Goal: Information Seeking & Learning: Check status

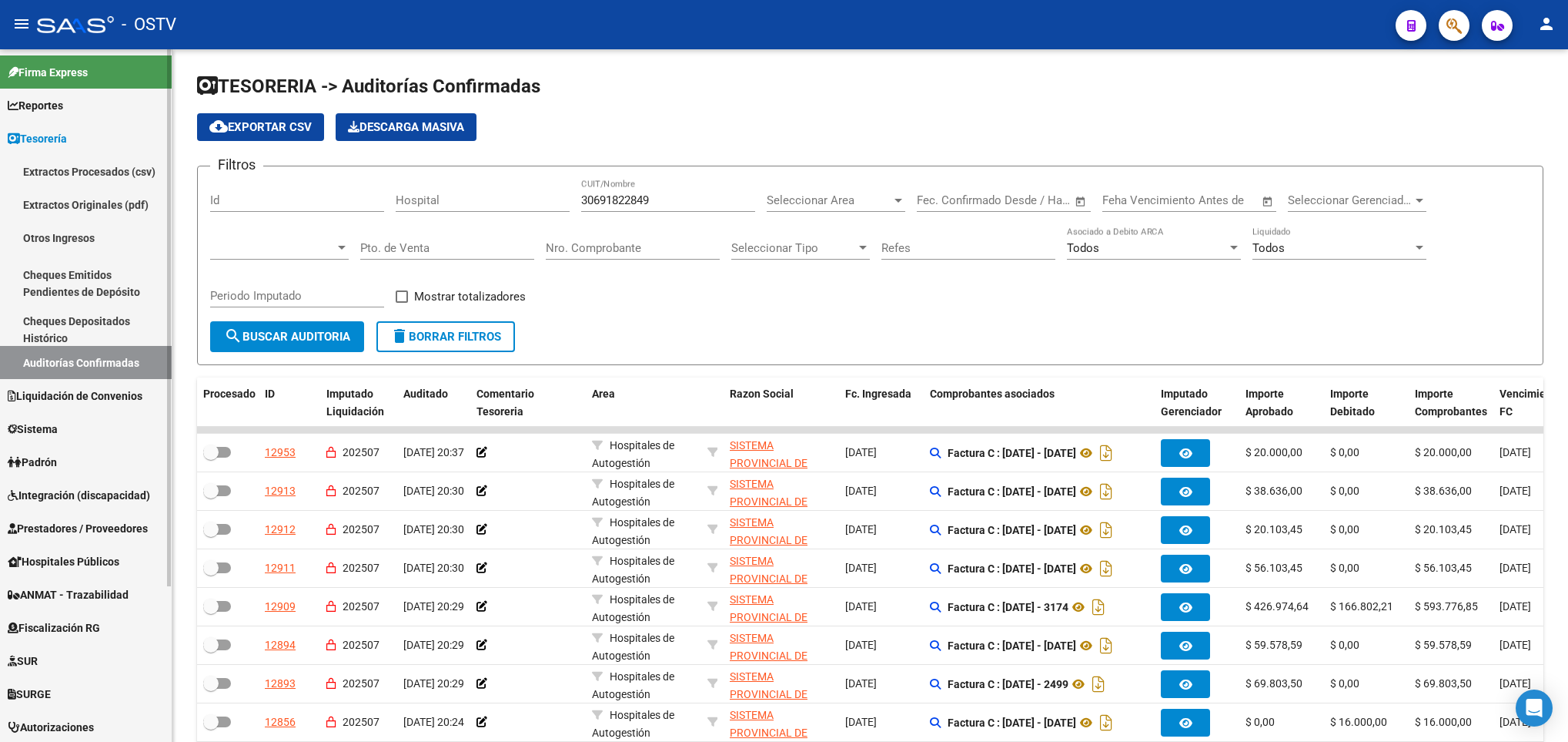
scroll to position [190, 0]
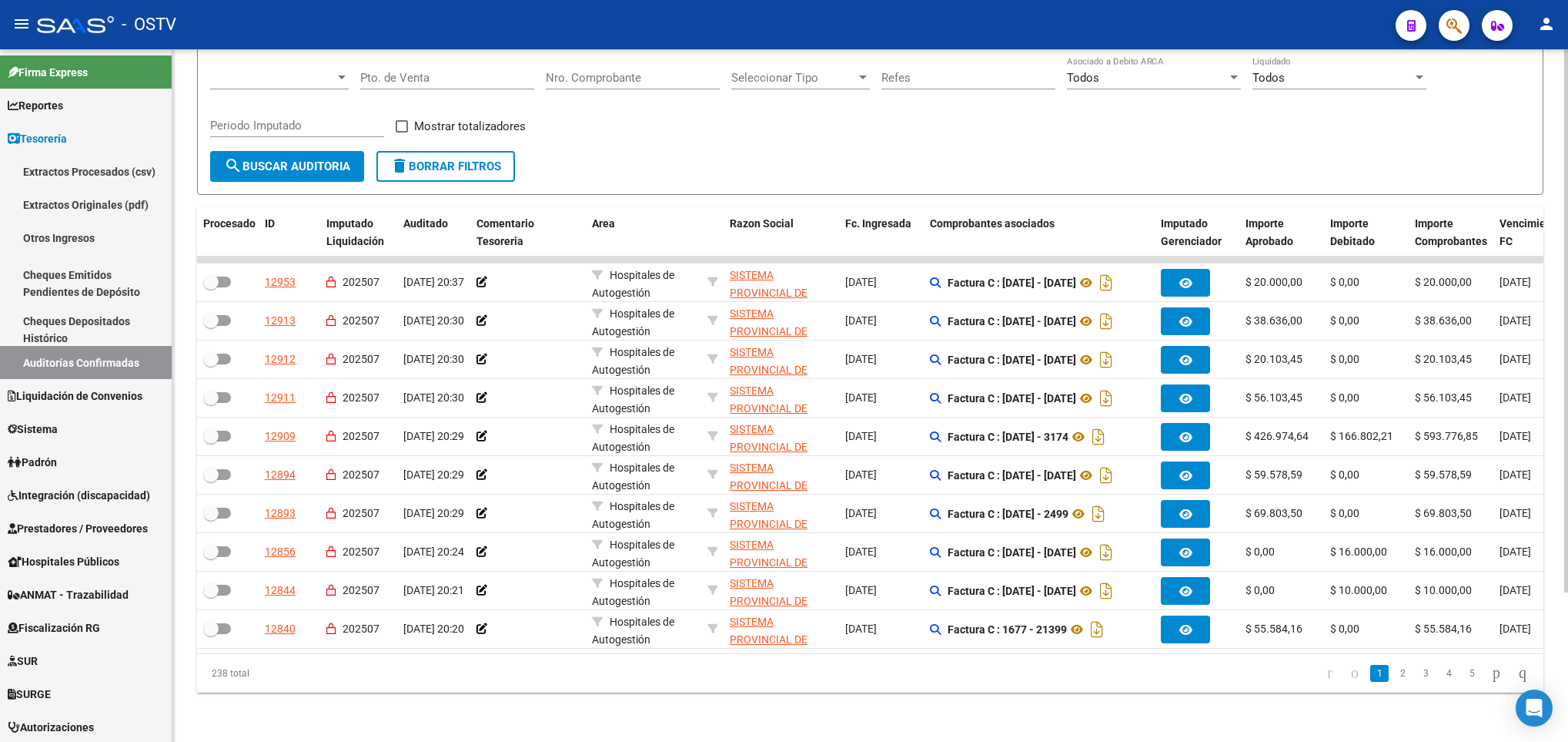
click at [298, 159] on span "search Buscar Auditoria" at bounding box center [287, 166] width 127 height 14
click at [439, 159] on span "delete Borrar Filtros" at bounding box center [446, 166] width 111 height 14
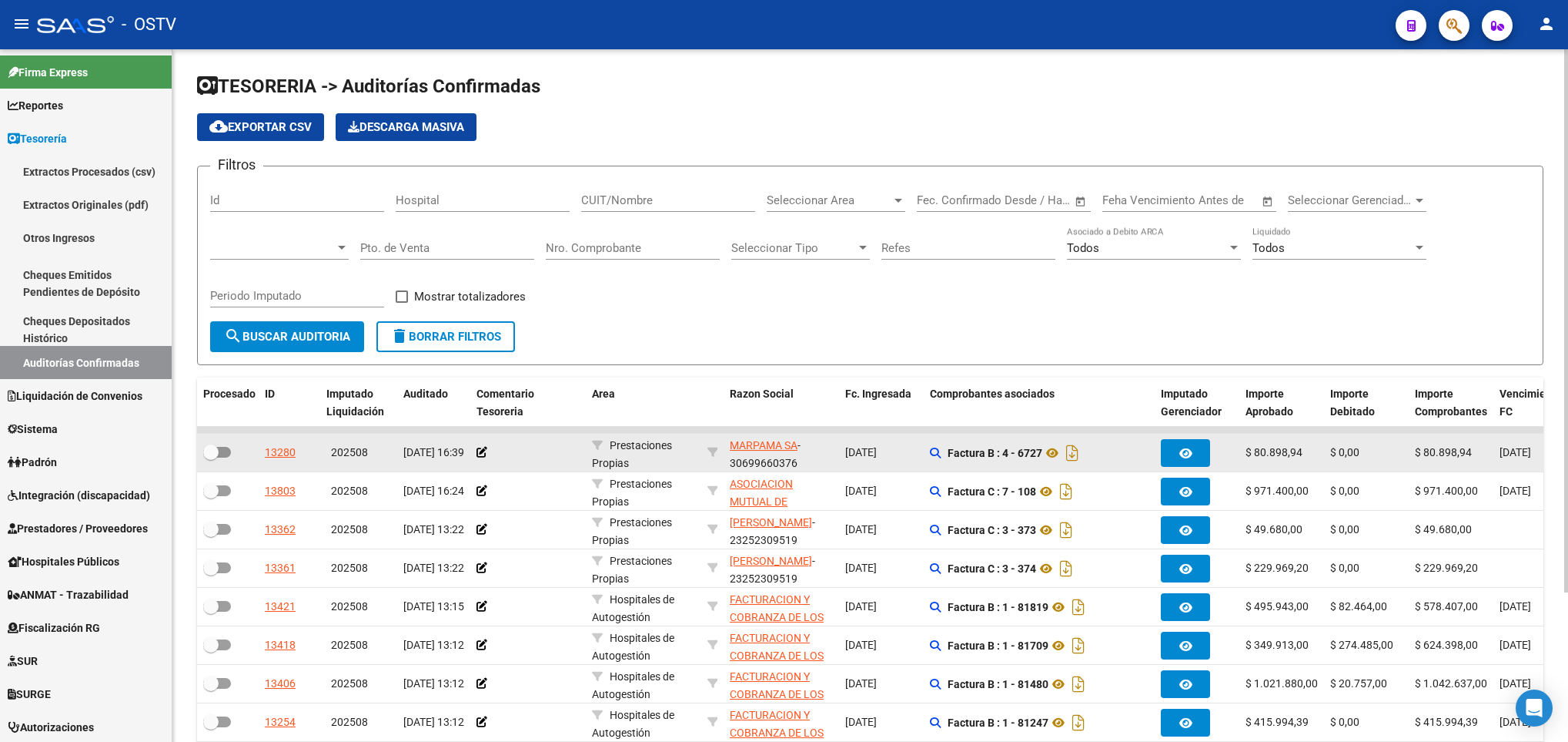
scroll to position [2, 0]
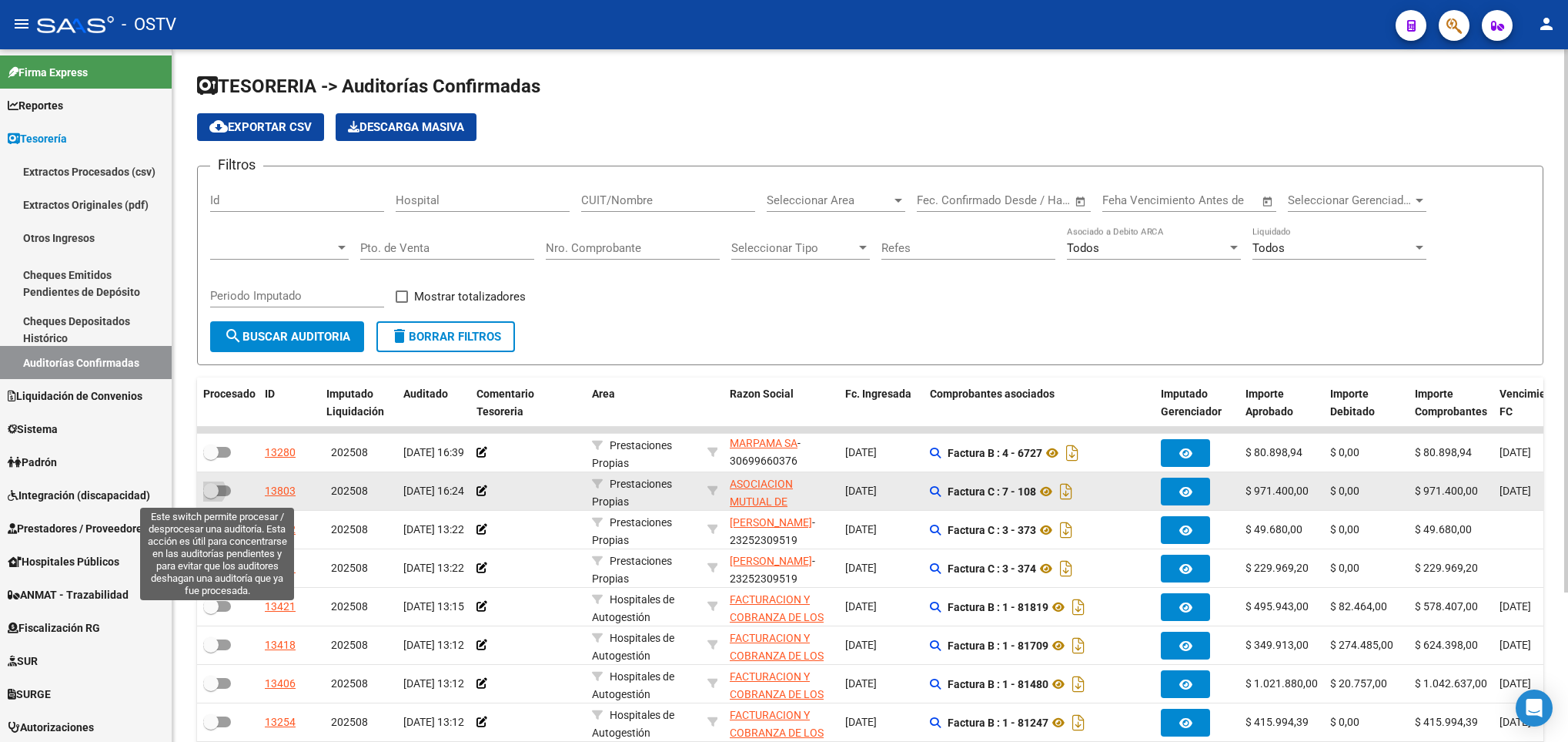
click at [222, 495] on span at bounding box center [217, 490] width 28 height 11
click at [211, 496] on input "checkbox" at bounding box center [210, 496] width 1 height 1
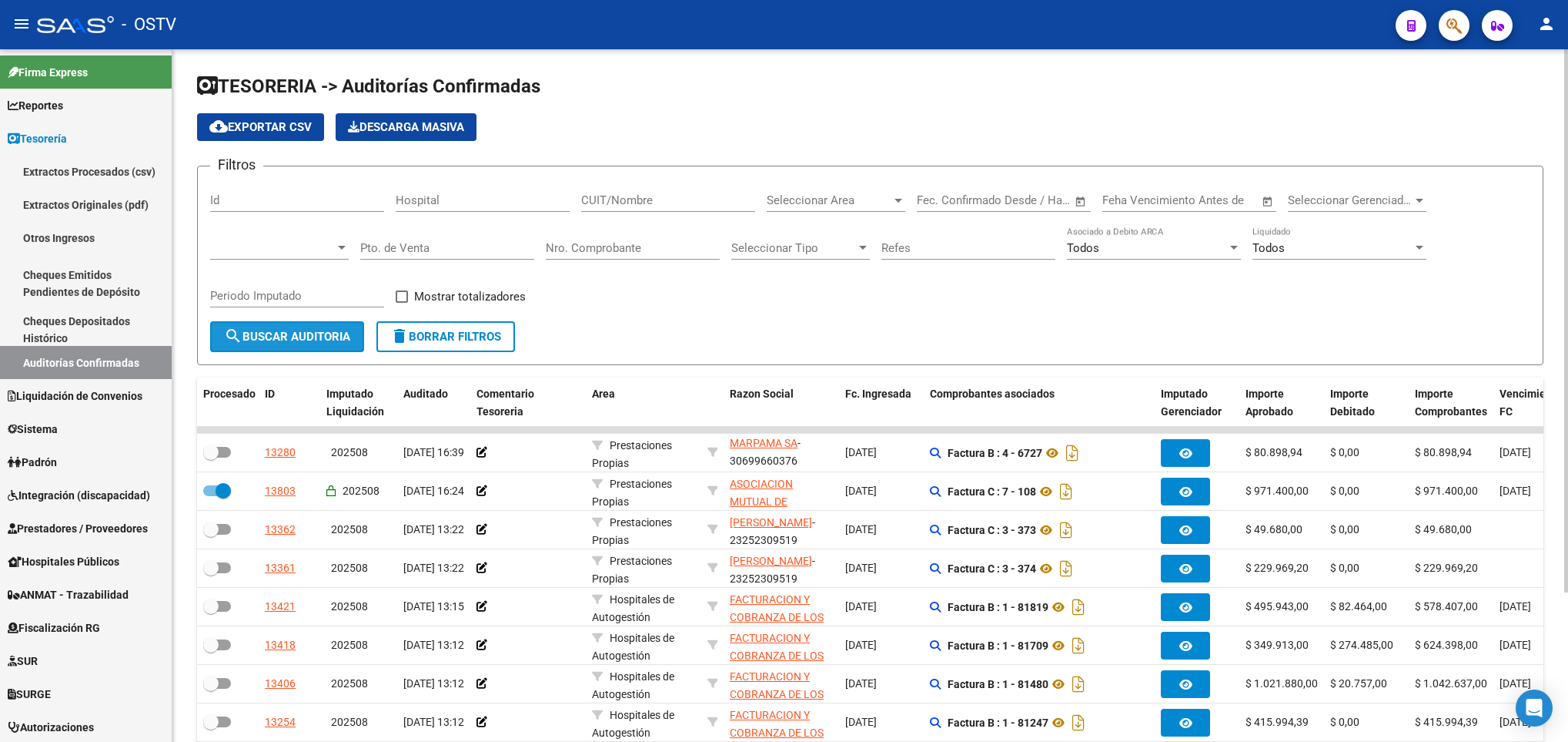
click at [282, 337] on span "search Buscar Auditoria" at bounding box center [287, 336] width 127 height 14
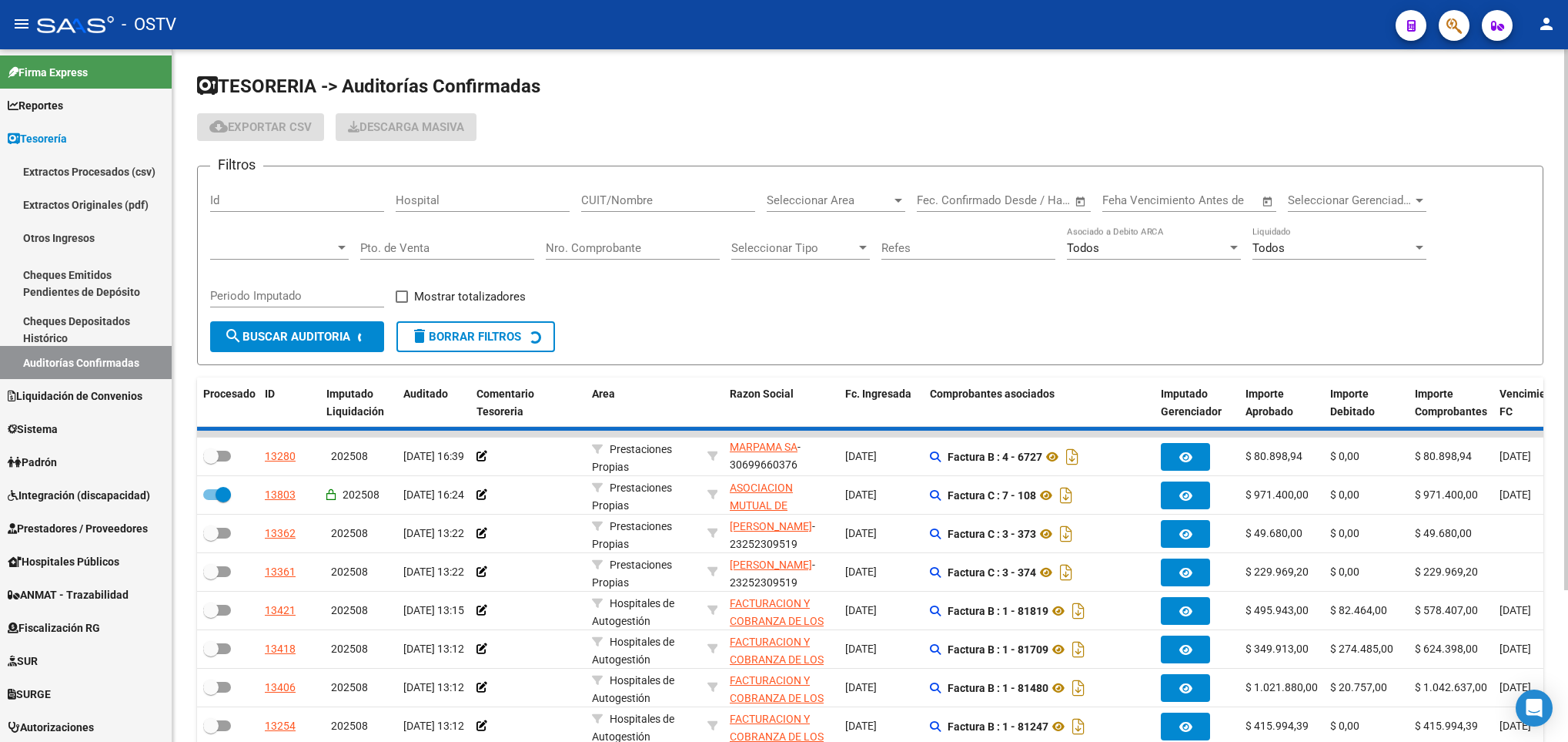
checkbox input "false"
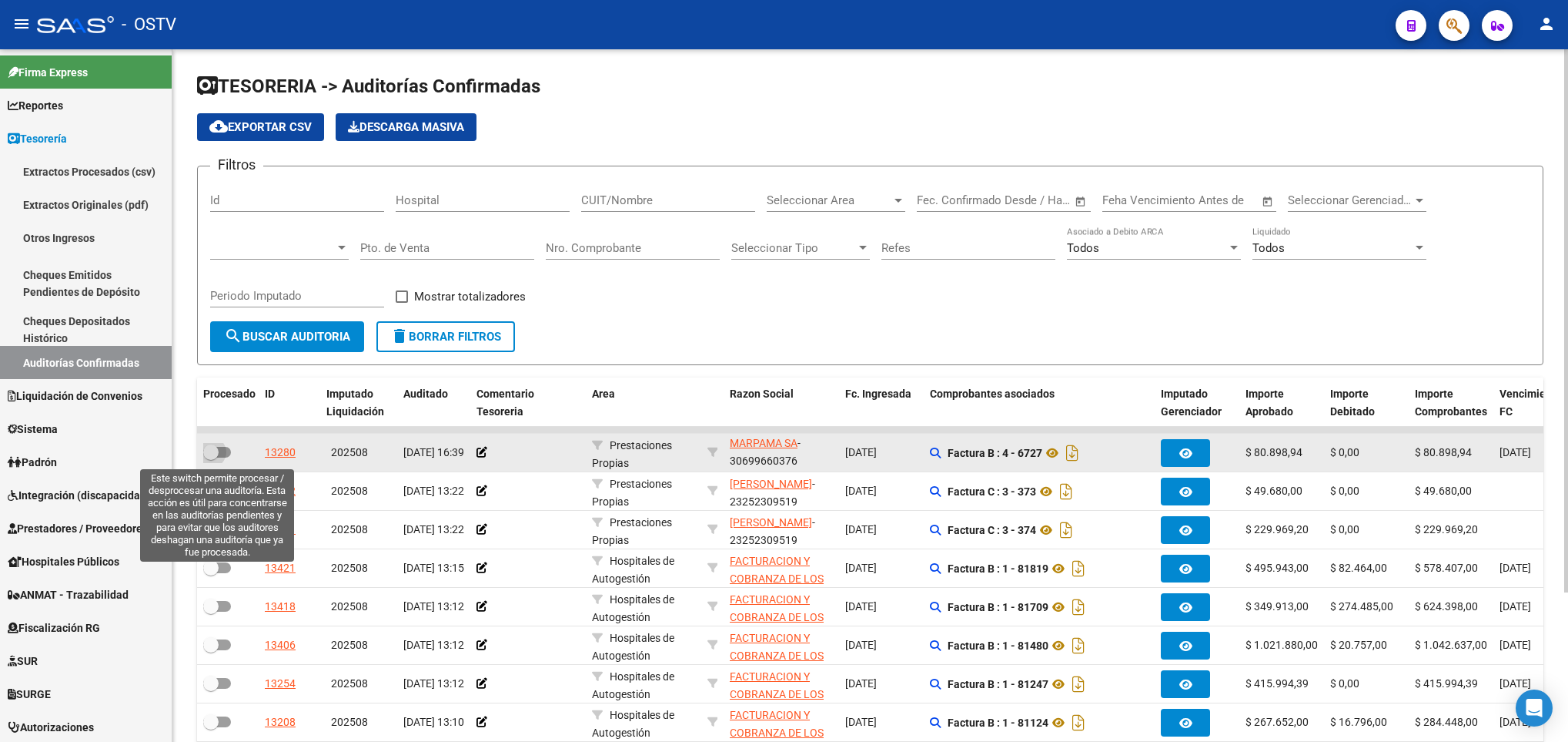
click at [229, 446] on label at bounding box center [217, 452] width 28 height 19
click at [211, 458] on input "checkbox" at bounding box center [210, 458] width 1 height 1
checkbox input "true"
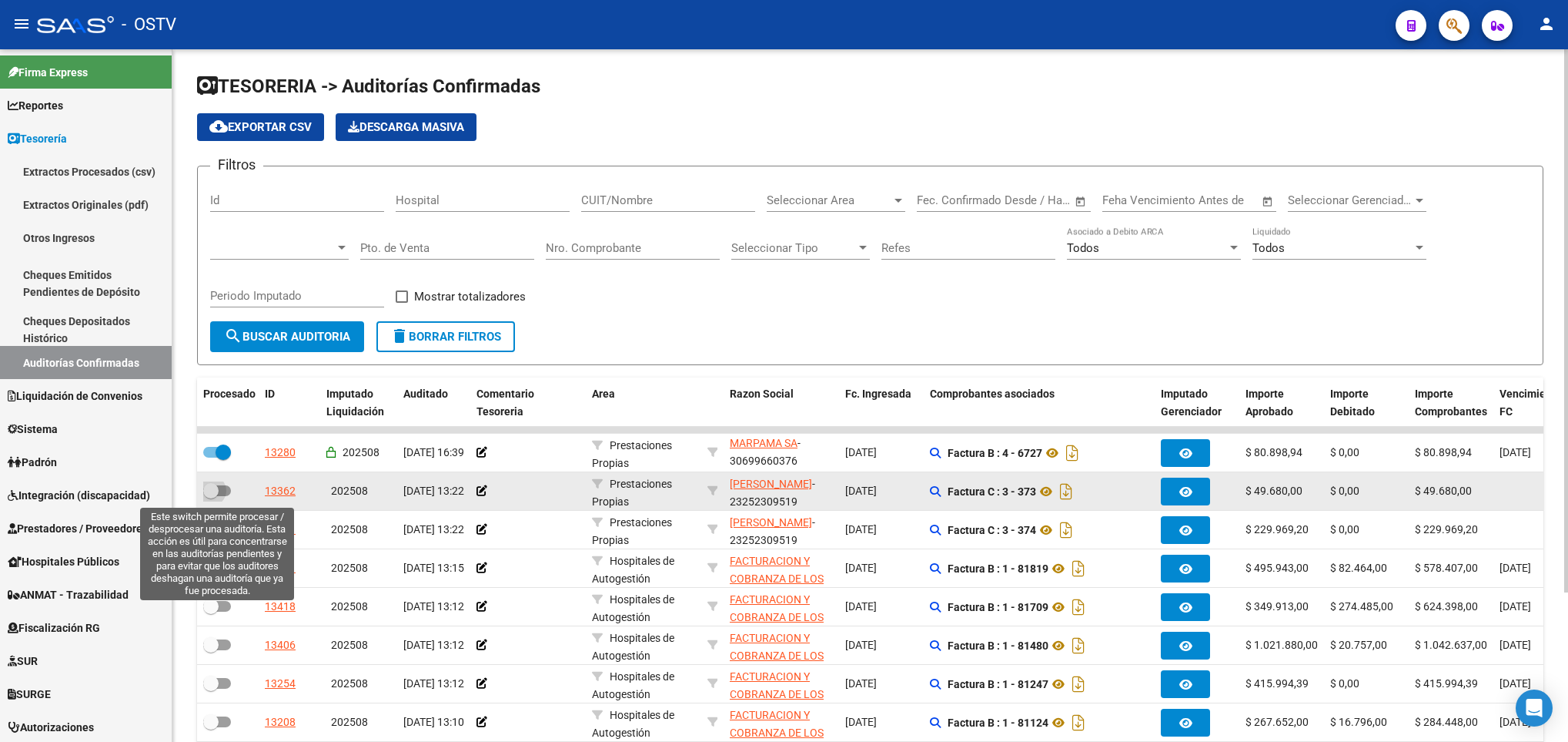
click at [215, 498] on span at bounding box center [211, 490] width 16 height 16
click at [211, 497] on input "checkbox" at bounding box center [210, 496] width 1 height 1
checkbox input "true"
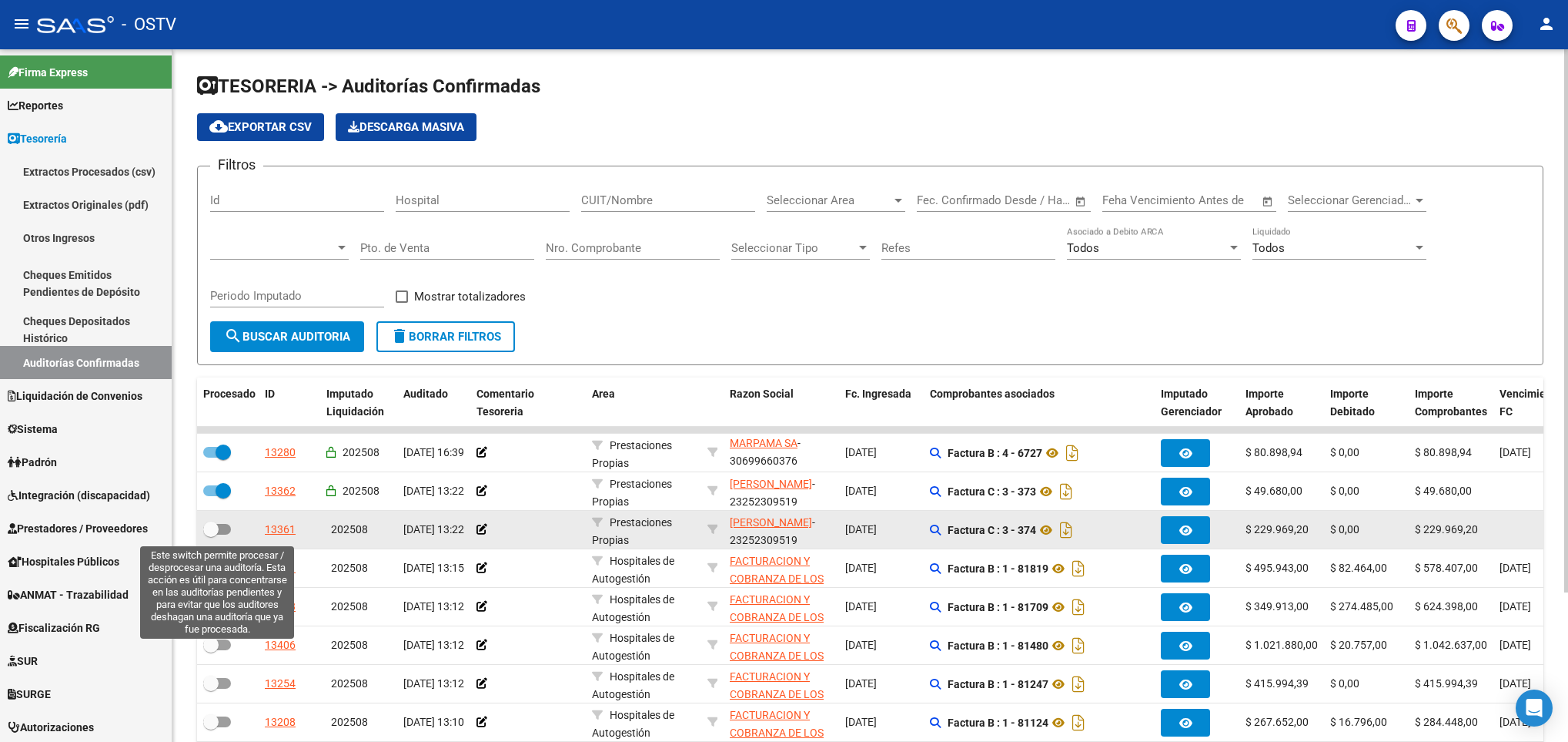
click at [225, 530] on span at bounding box center [217, 529] width 28 height 11
click at [211, 534] on input "checkbox" at bounding box center [210, 534] width 1 height 1
checkbox input "true"
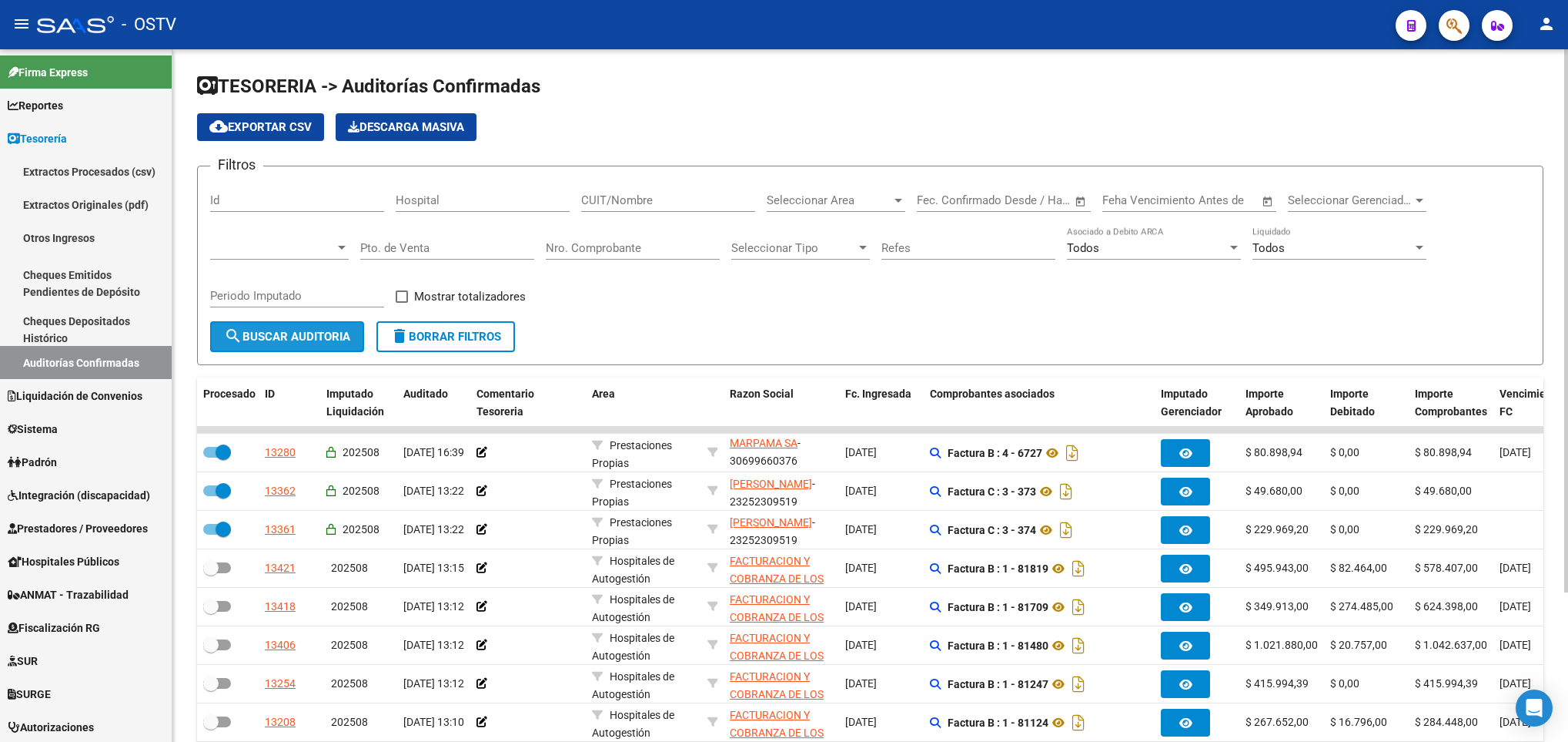
click at [285, 333] on span "search Buscar Auditoria" at bounding box center [287, 336] width 127 height 14
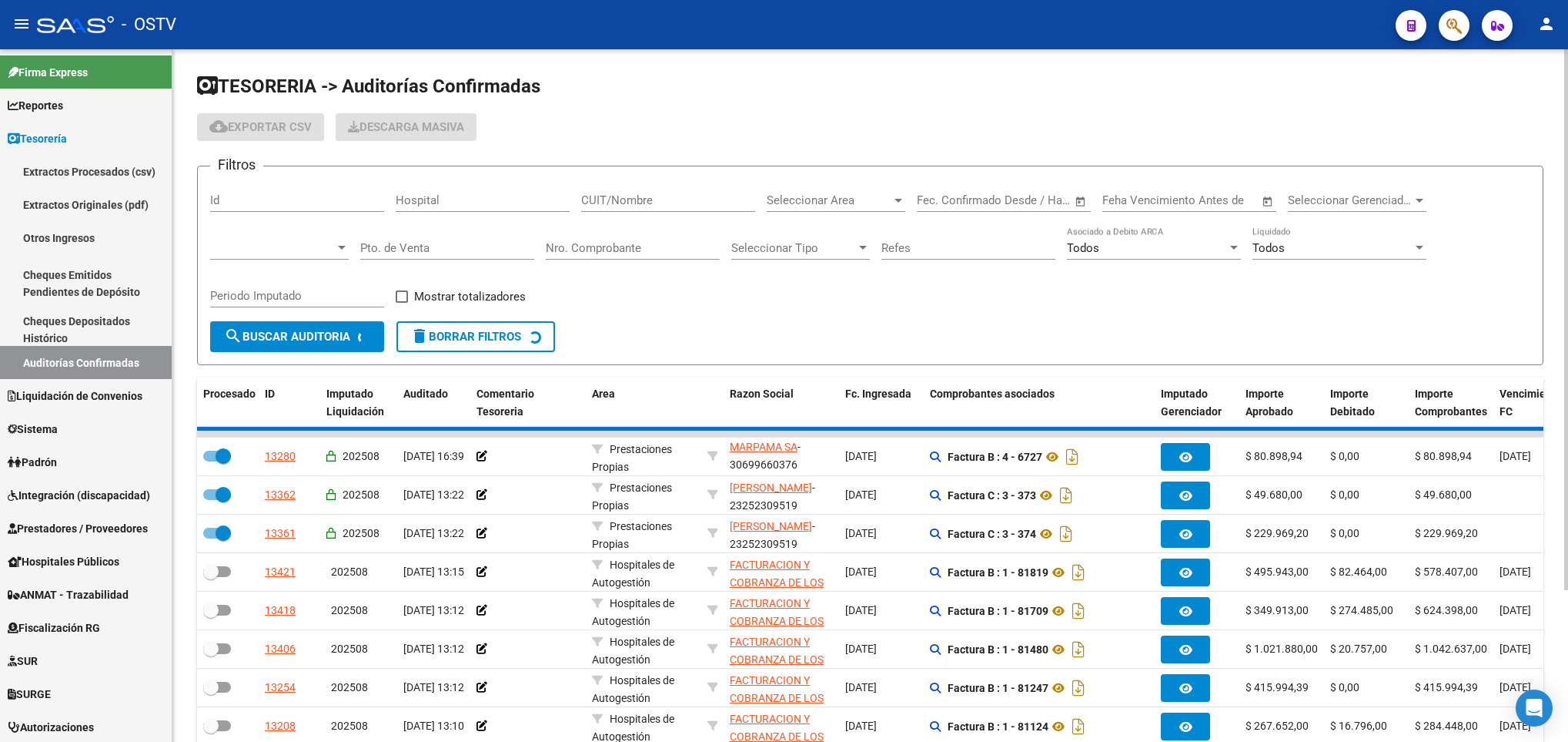
checkbox input "false"
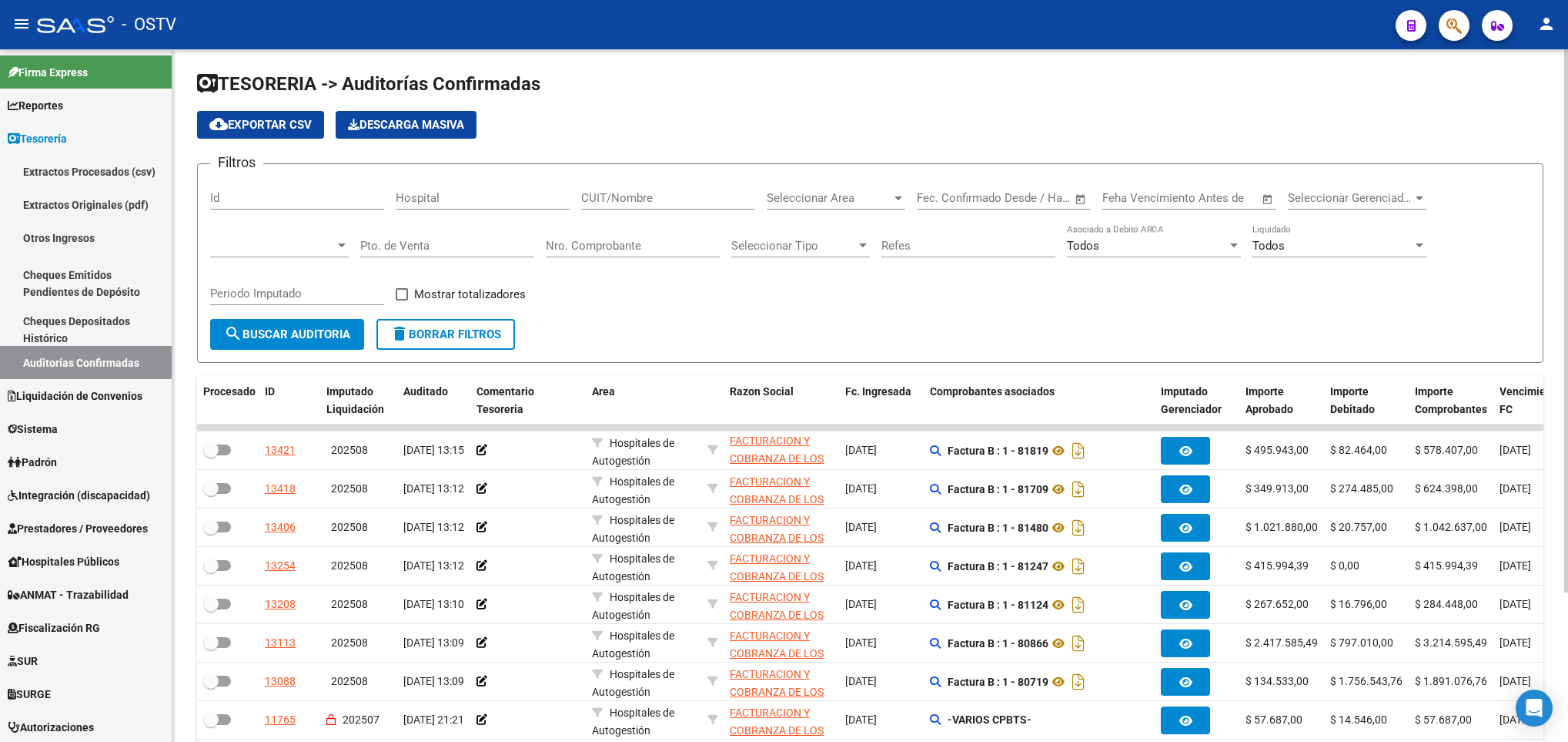
scroll to position [0, 0]
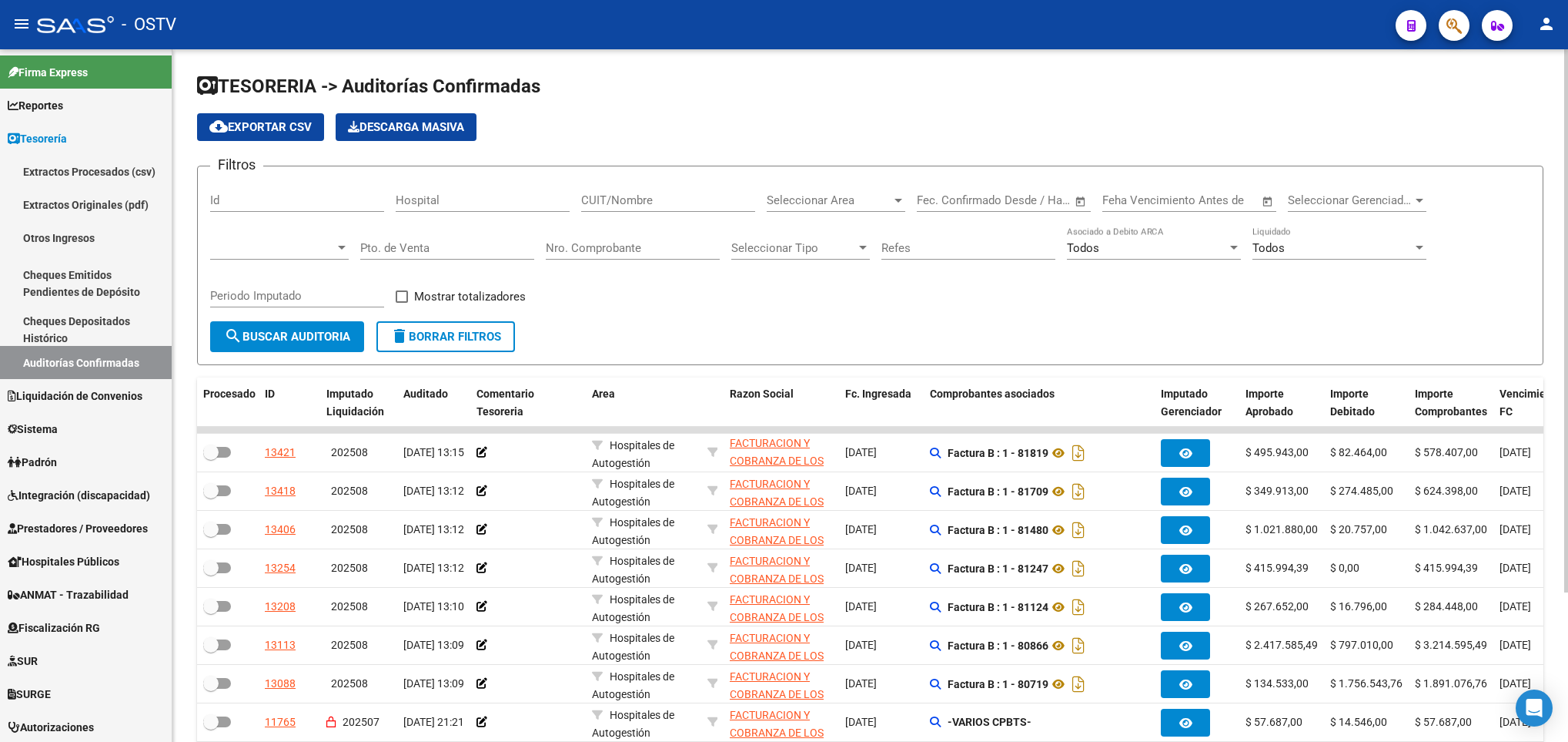
click at [261, 333] on span "search Buscar Auditoria" at bounding box center [287, 336] width 127 height 14
click at [313, 255] on span at bounding box center [272, 248] width 125 height 14
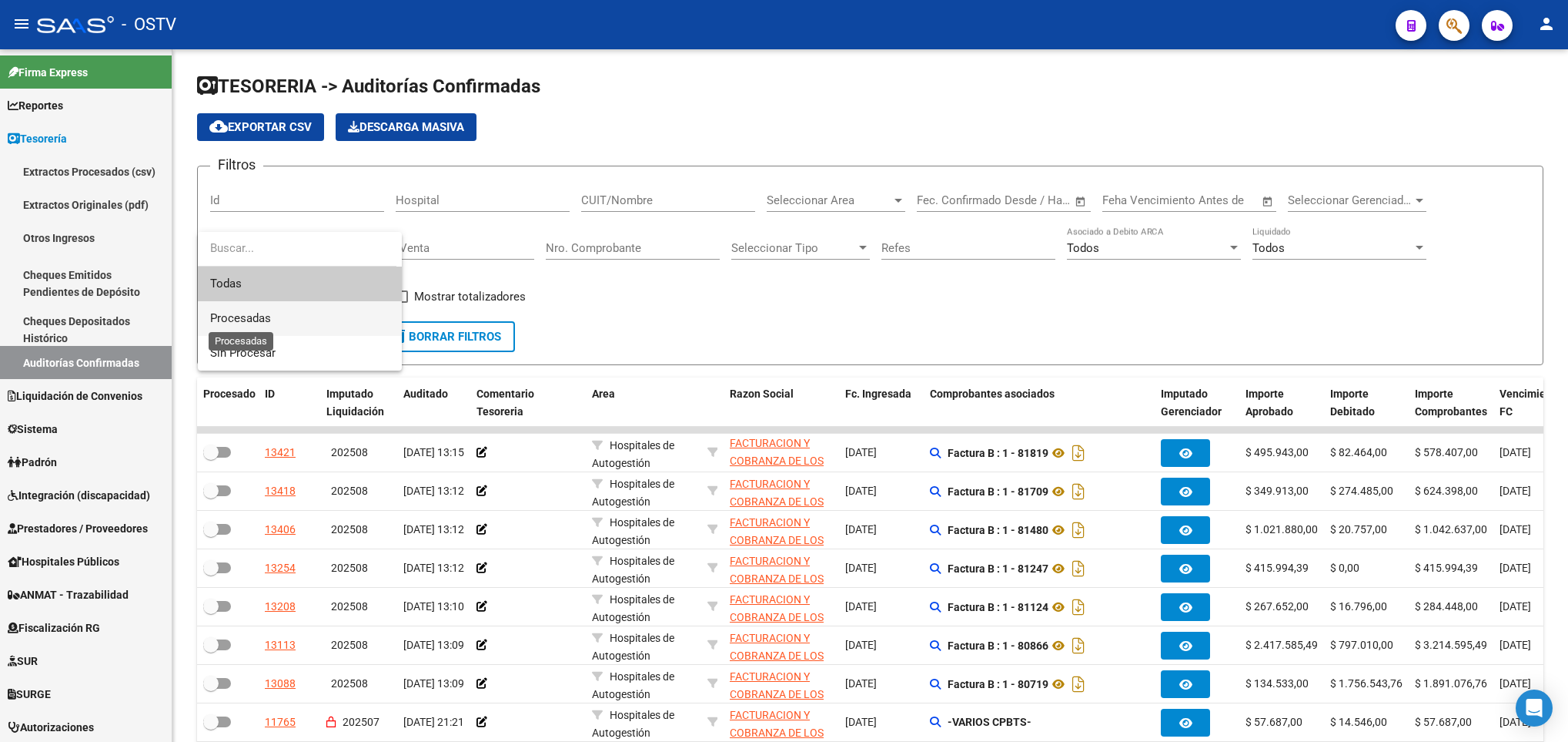
click at [260, 316] on span "Procesadas" at bounding box center [240, 318] width 60 height 14
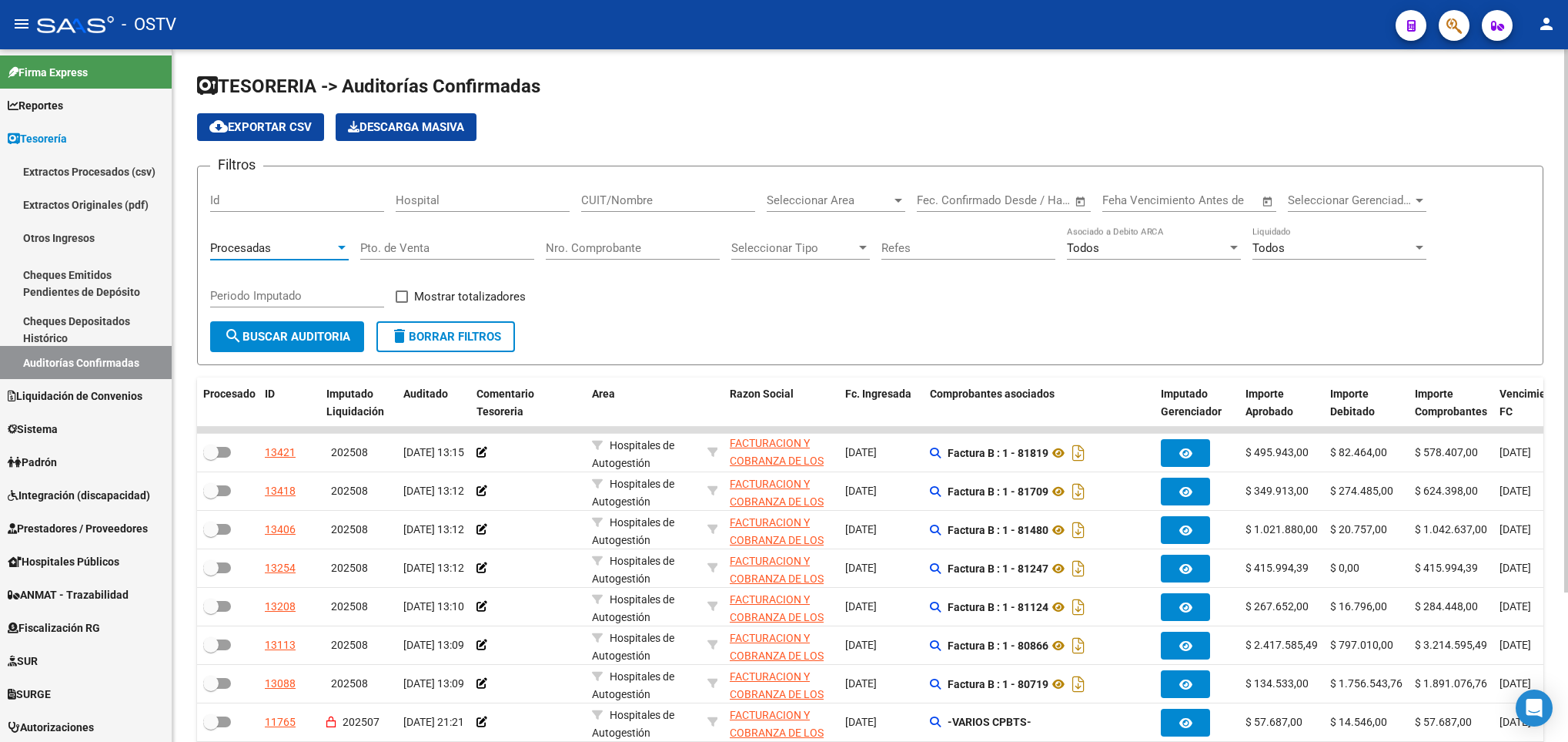
click at [310, 336] on span "search Buscar Auditoria" at bounding box center [287, 336] width 127 height 14
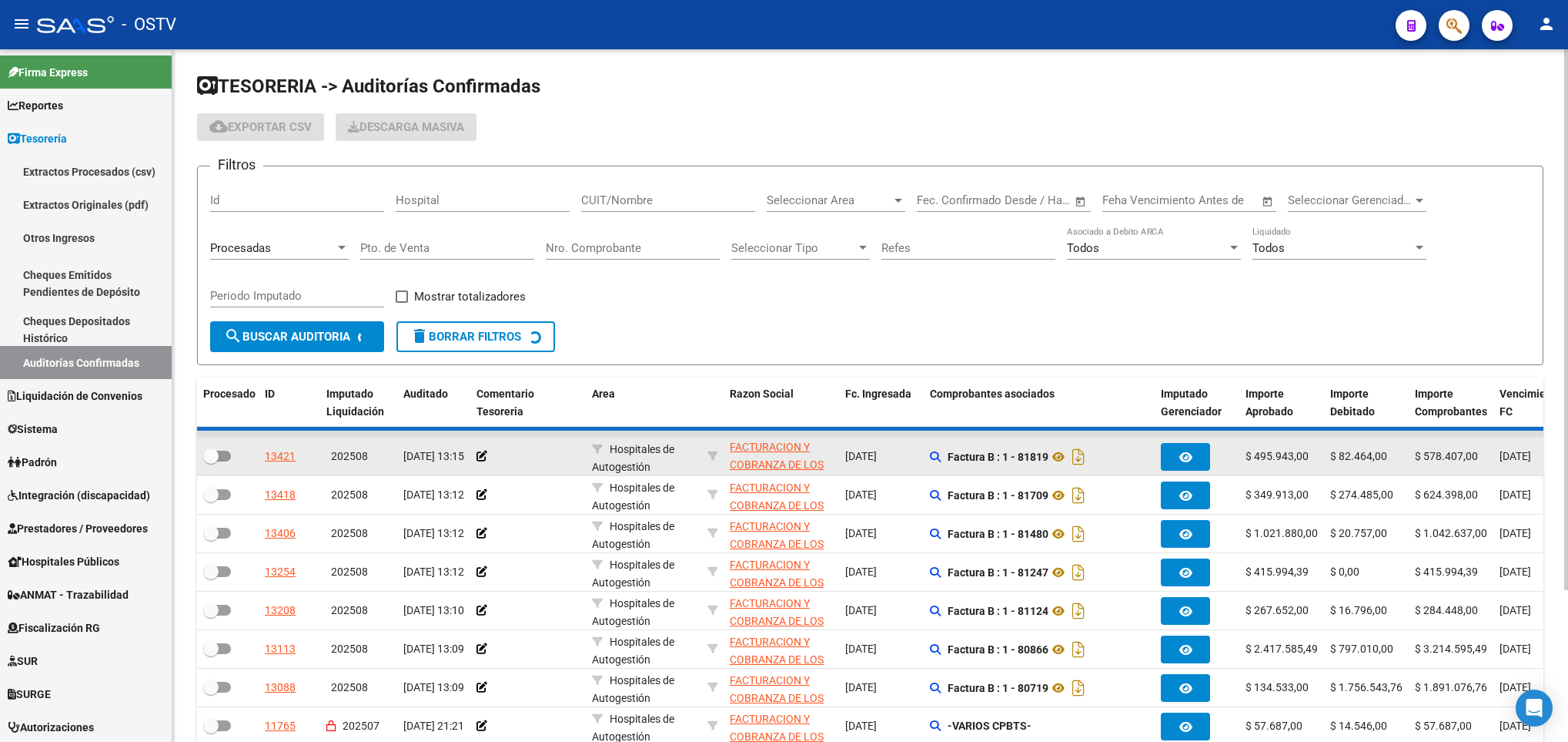
checkbox input "true"
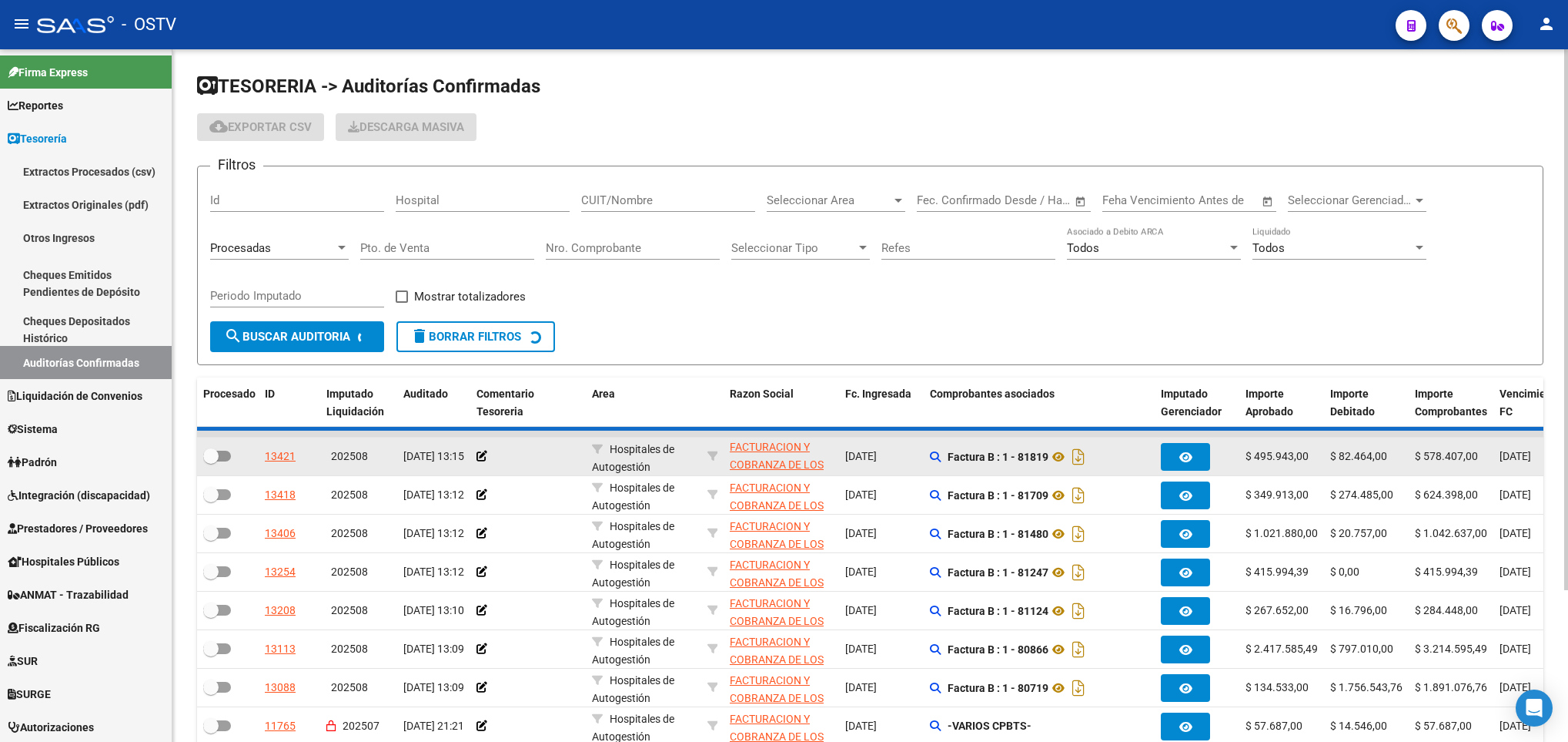
checkbox input "true"
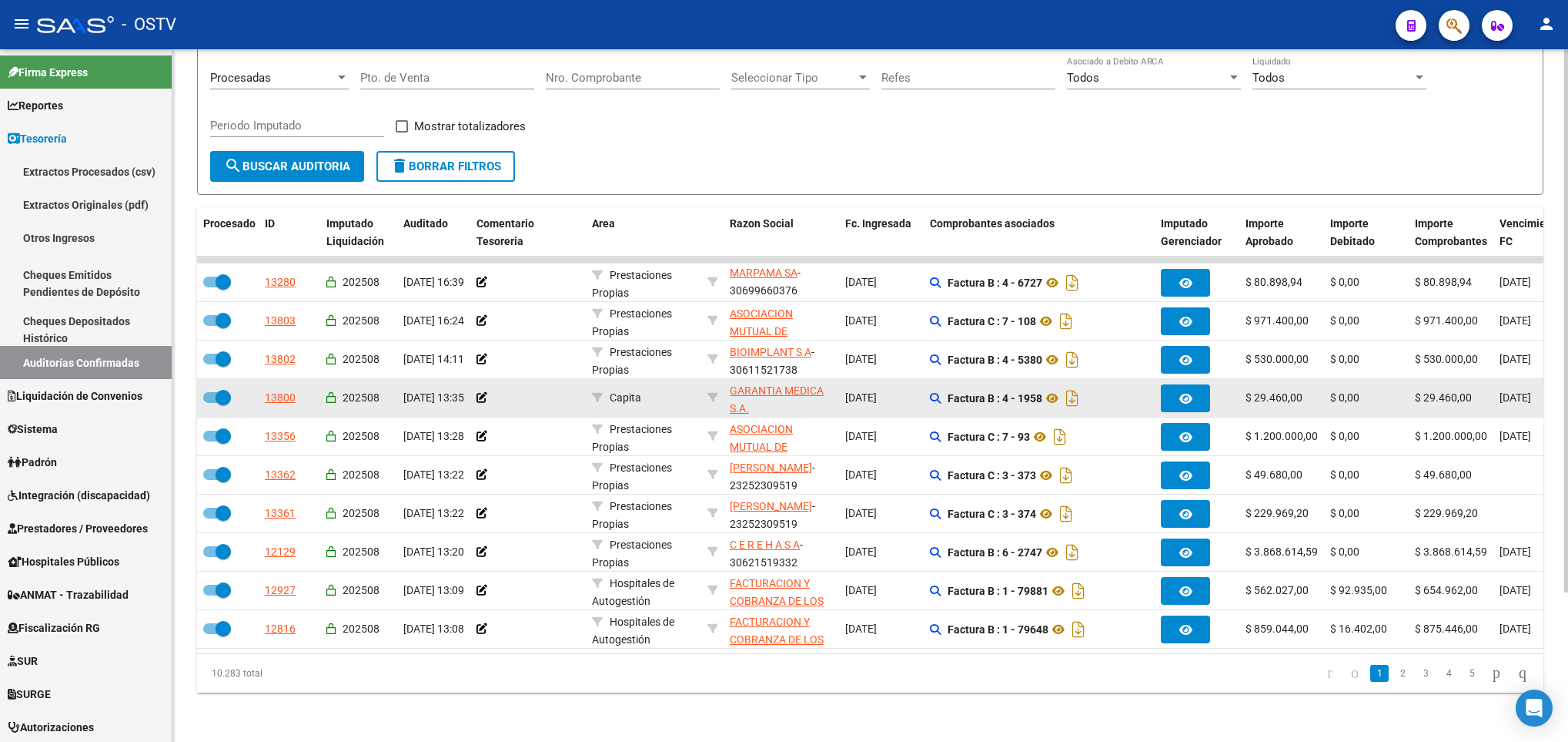
scroll to position [190, 0]
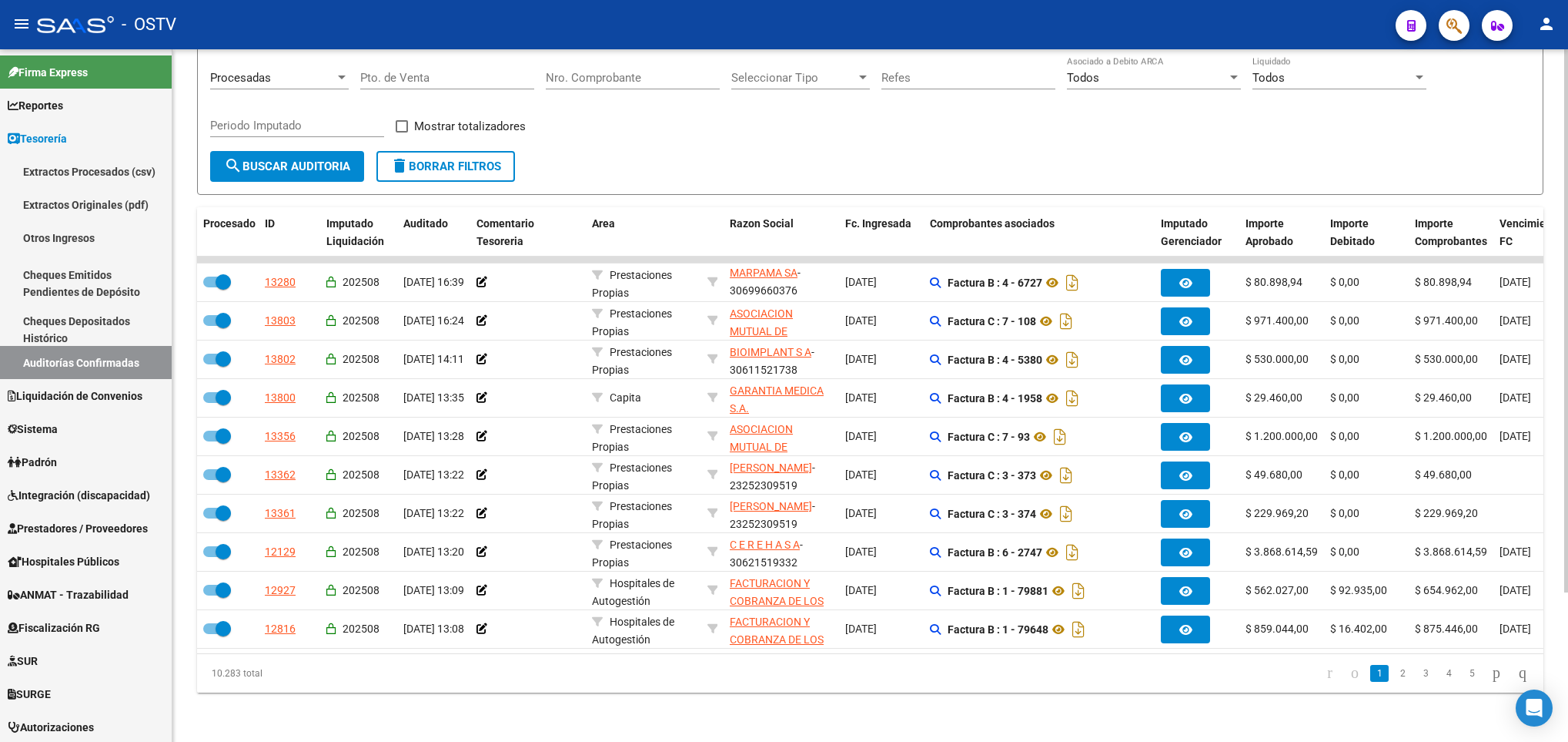
click at [1414, 682] on li "3" at bounding box center [1426, 673] width 23 height 26
click at [1393, 673] on link "2" at bounding box center [1402, 673] width 19 height 17
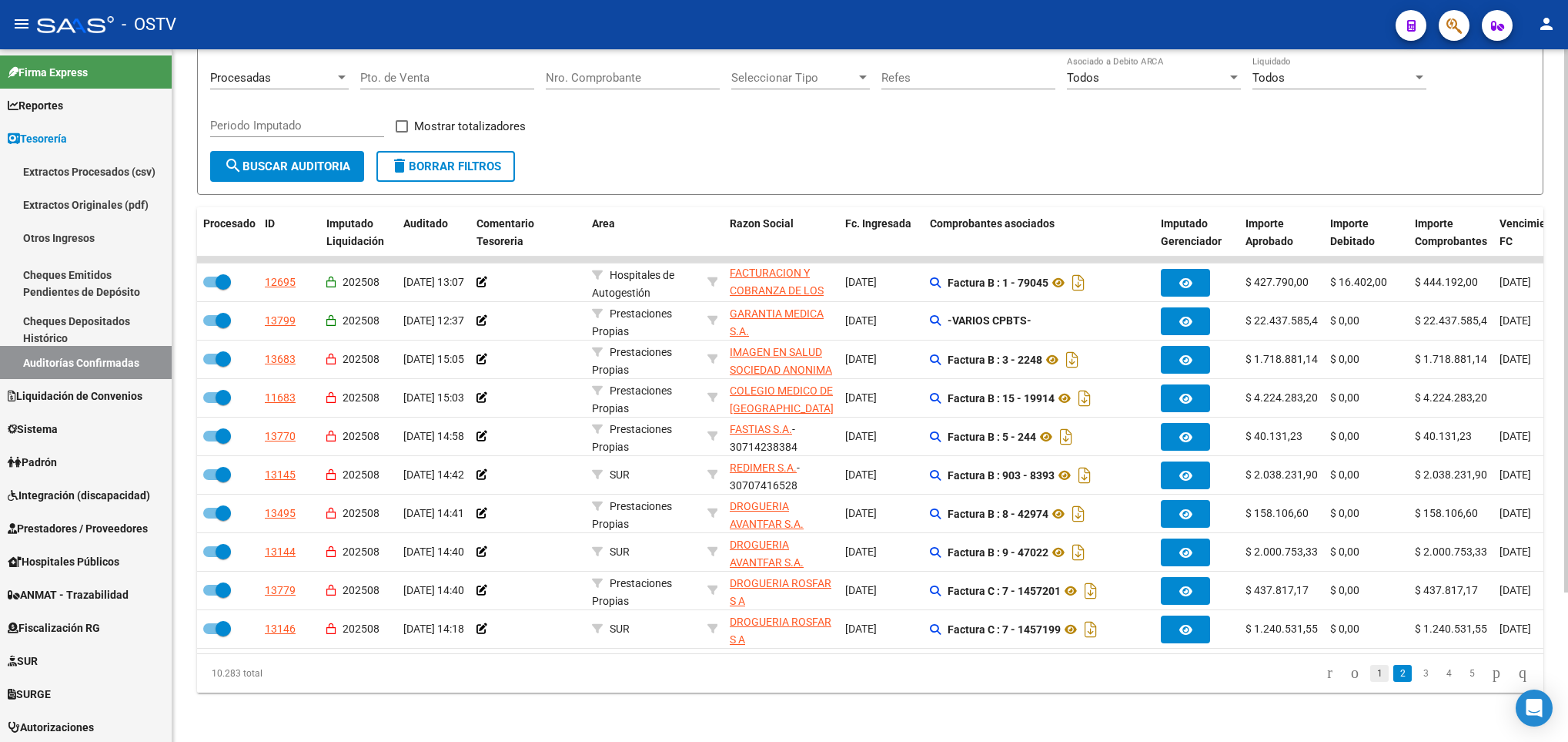
click at [1370, 673] on link "1" at bounding box center [1379, 673] width 19 height 17
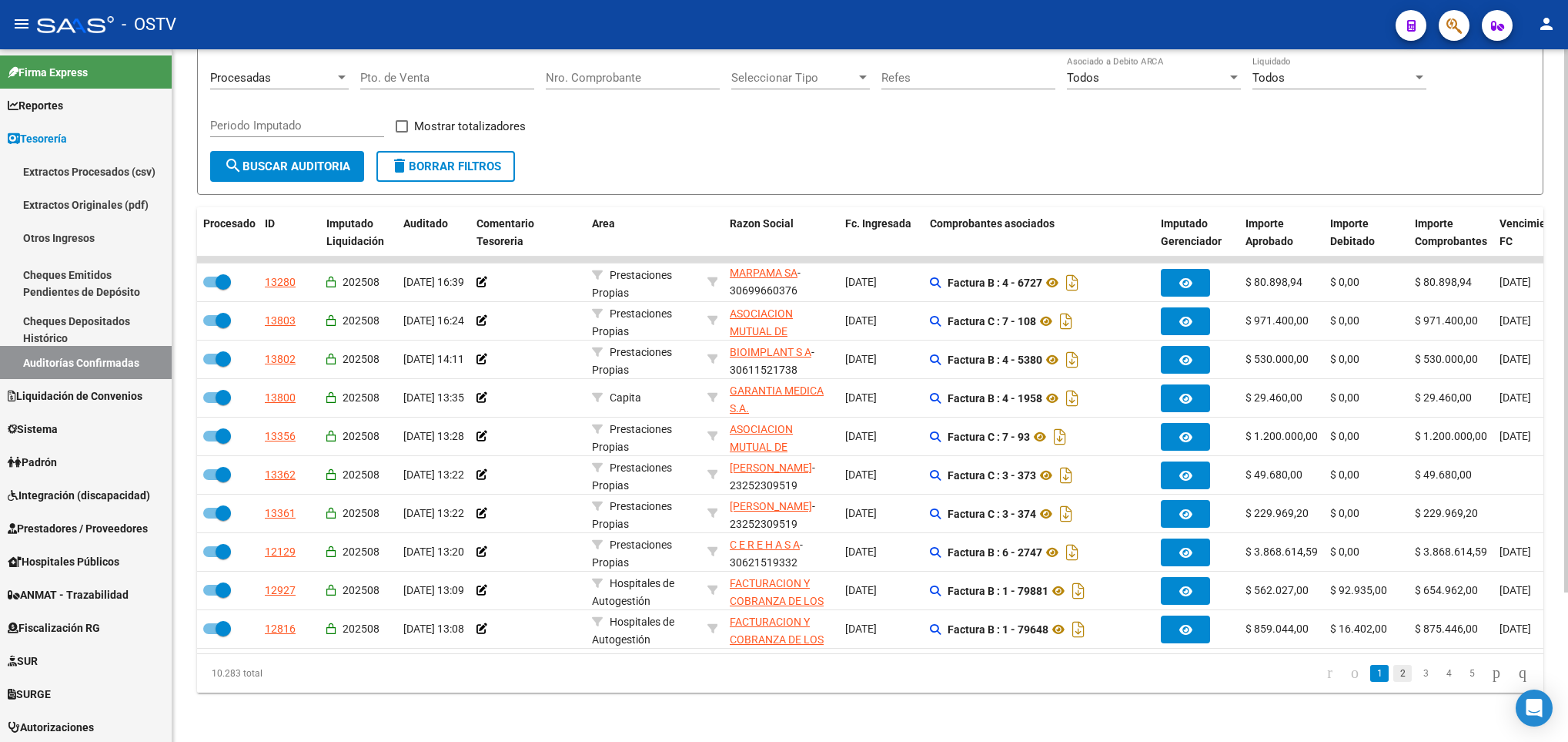
click at [1393, 673] on link "2" at bounding box center [1402, 673] width 19 height 17
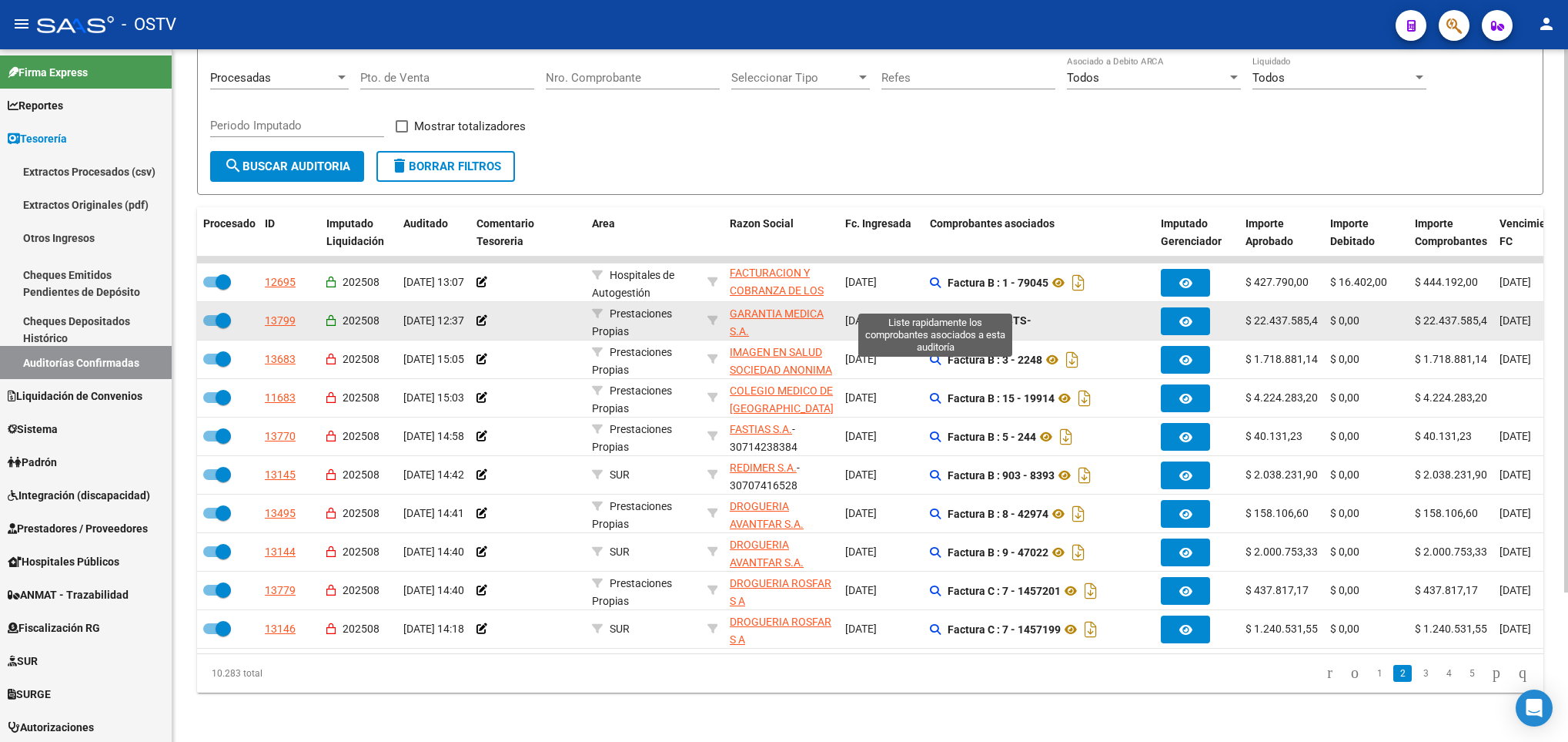
click at [930, 315] on icon at bounding box center [935, 320] width 11 height 11
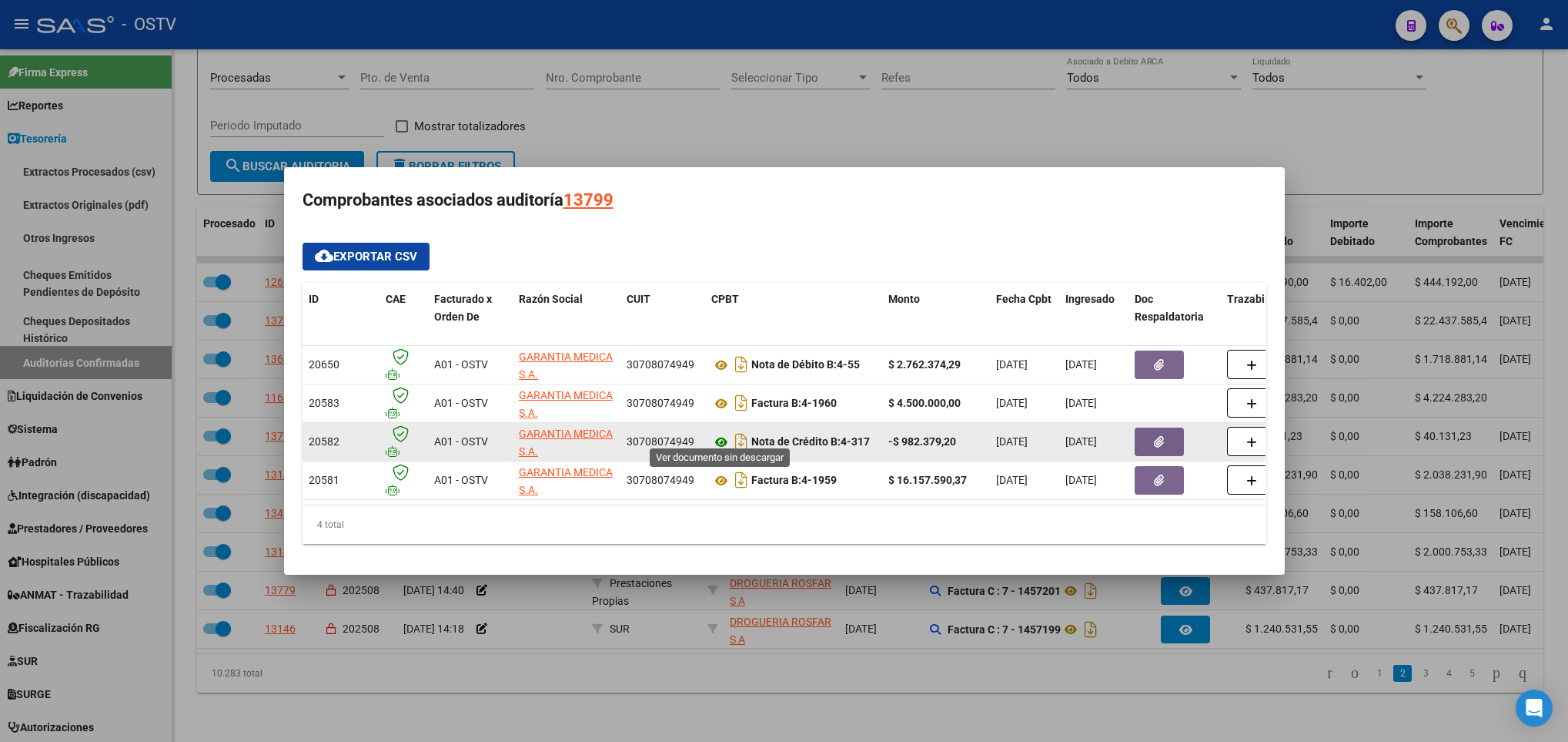
click at [724, 437] on icon at bounding box center [721, 442] width 20 height 19
